Goal: Navigation & Orientation: Understand site structure

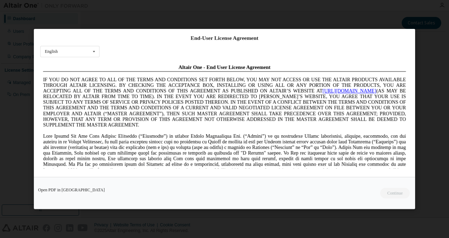
click html "Altair One - End User License Agreement IF YOU DO NOT AGREE TO ALL OF THE TERMS…"
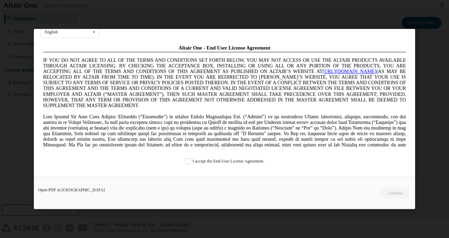
click at [393, 193] on div "Open PDF in [GEOGRAPHIC_DATA] Continue" at bounding box center [224, 193] width 381 height 32
click at [415, 172] on div "End-User License Agreement English English Chinese French German Japanese Korea…" at bounding box center [224, 103] width 381 height 148
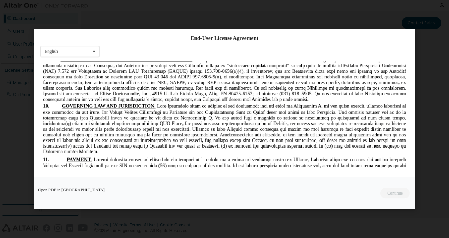
scroll to position [1979, 0]
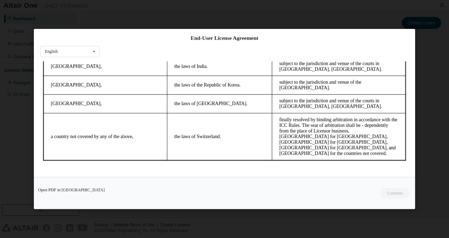
click at [267, 185] on footer "Rev 5-2022" at bounding box center [224, 188] width 363 height 6
click at [180, 180] on div "Open PDF in [GEOGRAPHIC_DATA] Continue" at bounding box center [224, 193] width 381 height 32
click at [183, 181] on div "Open PDF in [GEOGRAPHIC_DATA] Continue" at bounding box center [224, 193] width 381 height 32
click at [177, 181] on div "Open PDF in [GEOGRAPHIC_DATA] Continue" at bounding box center [224, 193] width 381 height 32
drag, startPoint x: 177, startPoint y: 181, endPoint x: 183, endPoint y: 181, distance: 6.0
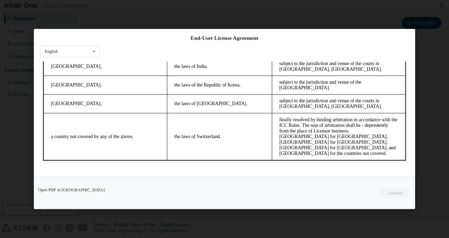
click at [183, 181] on div "Open PDF in [GEOGRAPHIC_DATA] Continue" at bounding box center [224, 193] width 381 height 32
drag, startPoint x: 224, startPoint y: 243, endPoint x: 231, endPoint y: 113, distance: 130.5
click at [231, 113] on td "the laws of Switzerland." at bounding box center [219, 136] width 105 height 47
click at [216, 178] on div "Open PDF in [GEOGRAPHIC_DATA] Continue" at bounding box center [224, 193] width 381 height 32
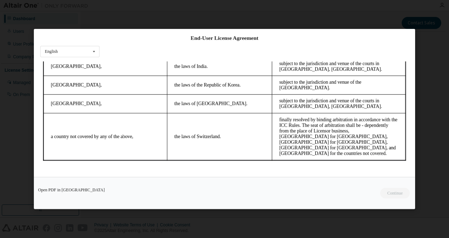
click at [180, 180] on div "Open PDF in [GEOGRAPHIC_DATA] Continue" at bounding box center [224, 193] width 381 height 32
click at [108, 172] on p at bounding box center [224, 175] width 363 height 7
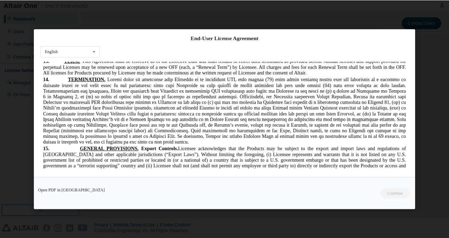
scroll to position [778, 0]
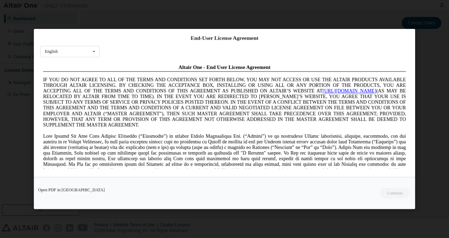
click at [395, 192] on div "Open PDF in [GEOGRAPHIC_DATA] Continue" at bounding box center [224, 193] width 381 height 32
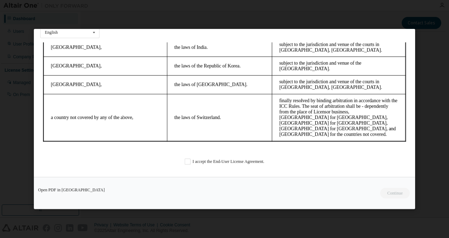
scroll to position [19, 0]
click at [185, 160] on label "I accept the End-User License Agreement." at bounding box center [225, 161] width 80 height 6
click at [400, 195] on button "Continue" at bounding box center [395, 193] width 30 height 11
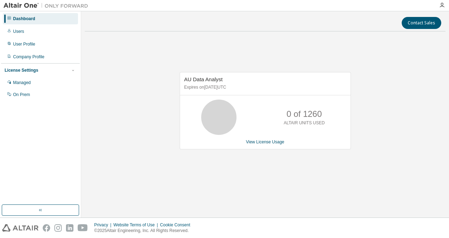
click at [19, 32] on div "Users" at bounding box center [18, 32] width 11 height 6
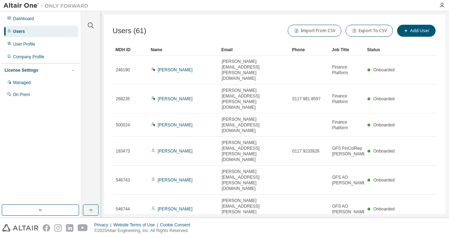
scroll to position [50, 0]
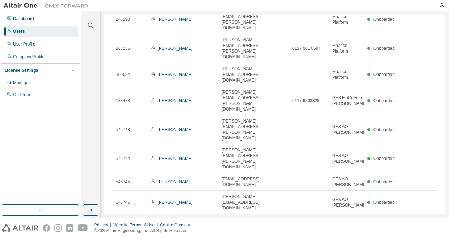
click at [31, 43] on div "User Profile" at bounding box center [24, 44] width 22 height 6
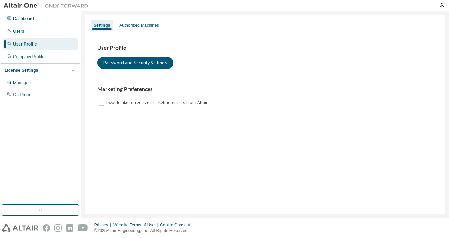
click at [28, 57] on div "Company Profile" at bounding box center [28, 57] width 31 height 6
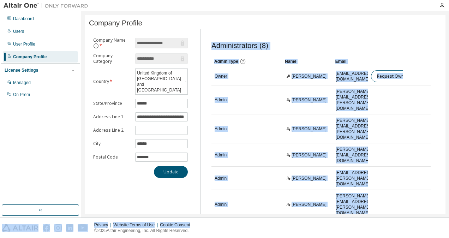
drag, startPoint x: 193, startPoint y: 215, endPoint x: 286, endPoint y: 219, distance: 92.9
click at [286, 220] on div "**********" at bounding box center [224, 119] width 449 height 238
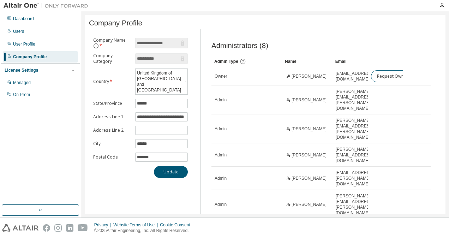
click at [20, 82] on div "Managed" at bounding box center [22, 83] width 18 height 6
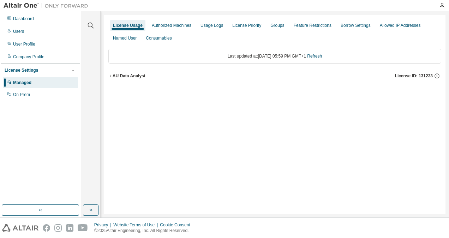
click at [111, 76] on icon "button" at bounding box center [110, 76] width 4 height 4
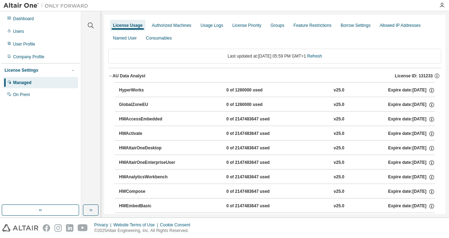
click at [23, 18] on div "Dashboard" at bounding box center [23, 19] width 21 height 6
